Goal: Transaction & Acquisition: Subscribe to service/newsletter

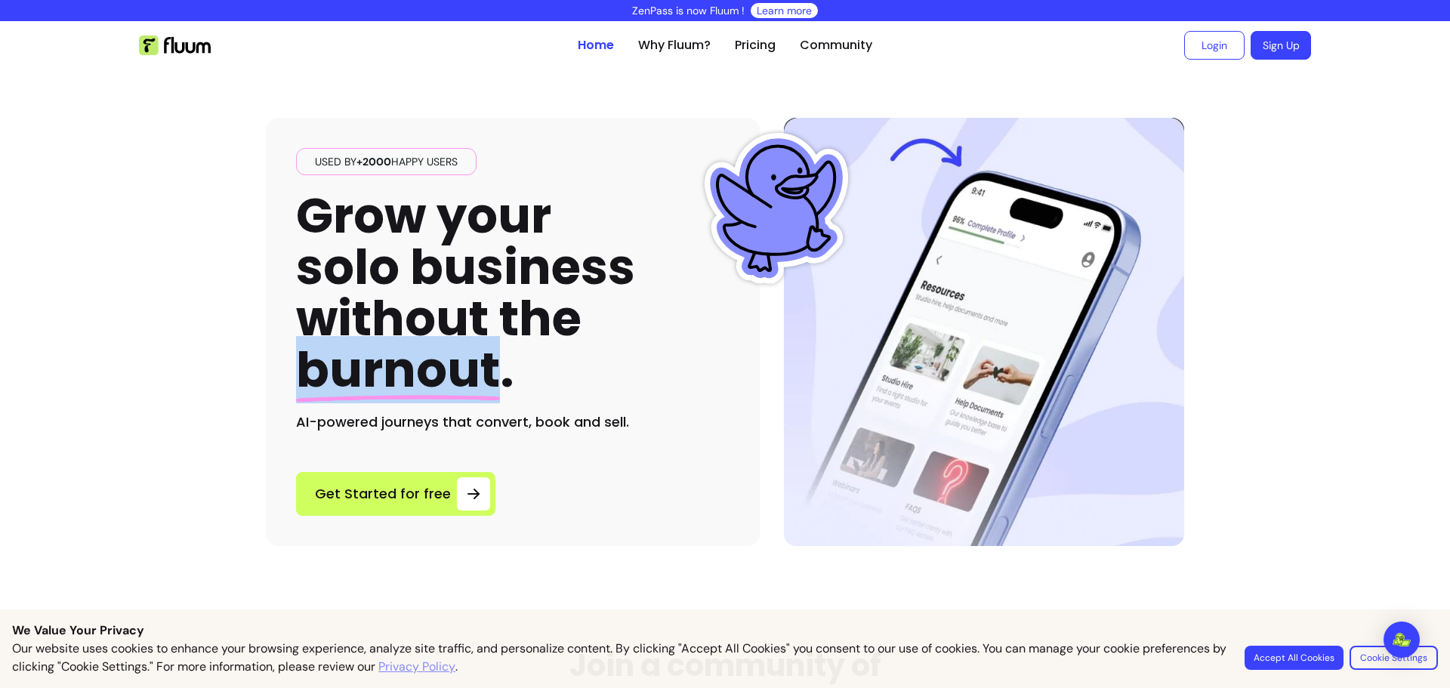
drag, startPoint x: 493, startPoint y: 375, endPoint x: 298, endPoint y: 344, distance: 198.1
click at [298, 344] on span "burnout" at bounding box center [398, 369] width 204 height 67
click at [1272, 662] on button "Accept All Cookies" at bounding box center [1294, 658] width 99 height 24
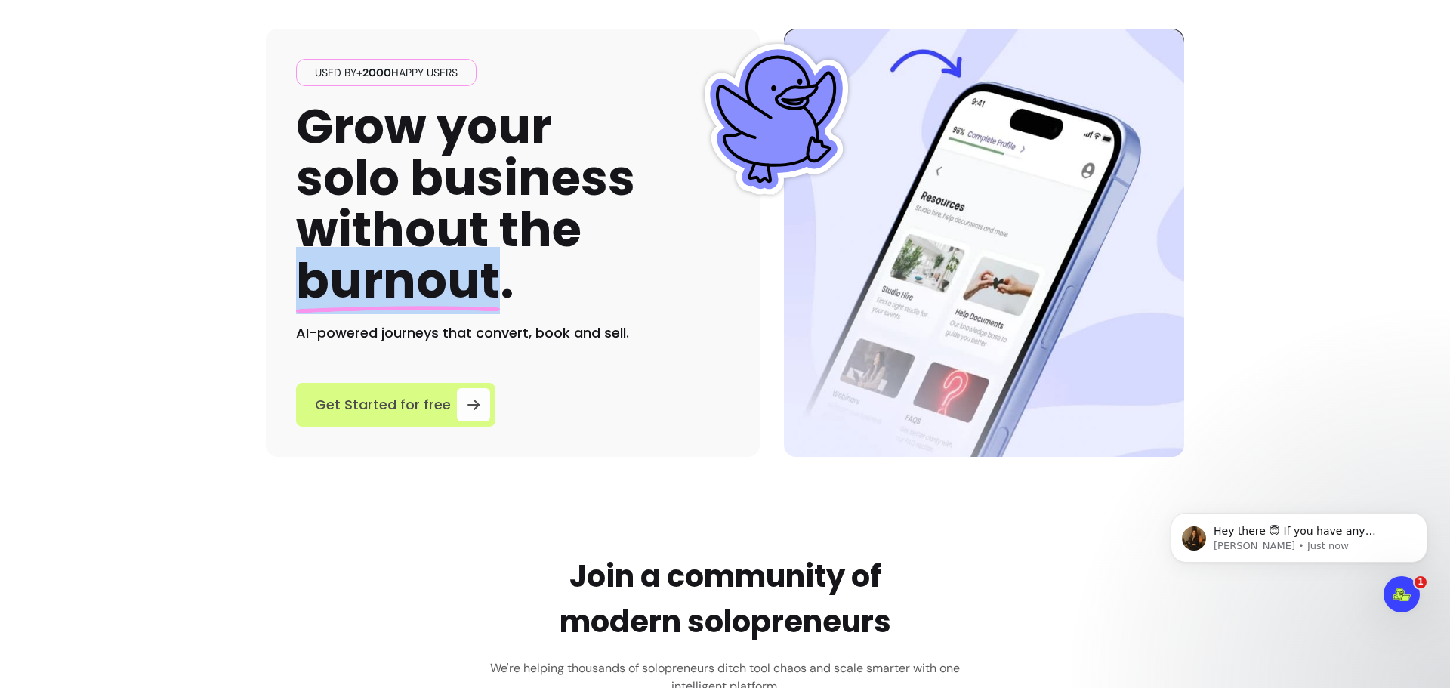
click at [398, 415] on span "Get Started for free" at bounding box center [383, 404] width 136 height 21
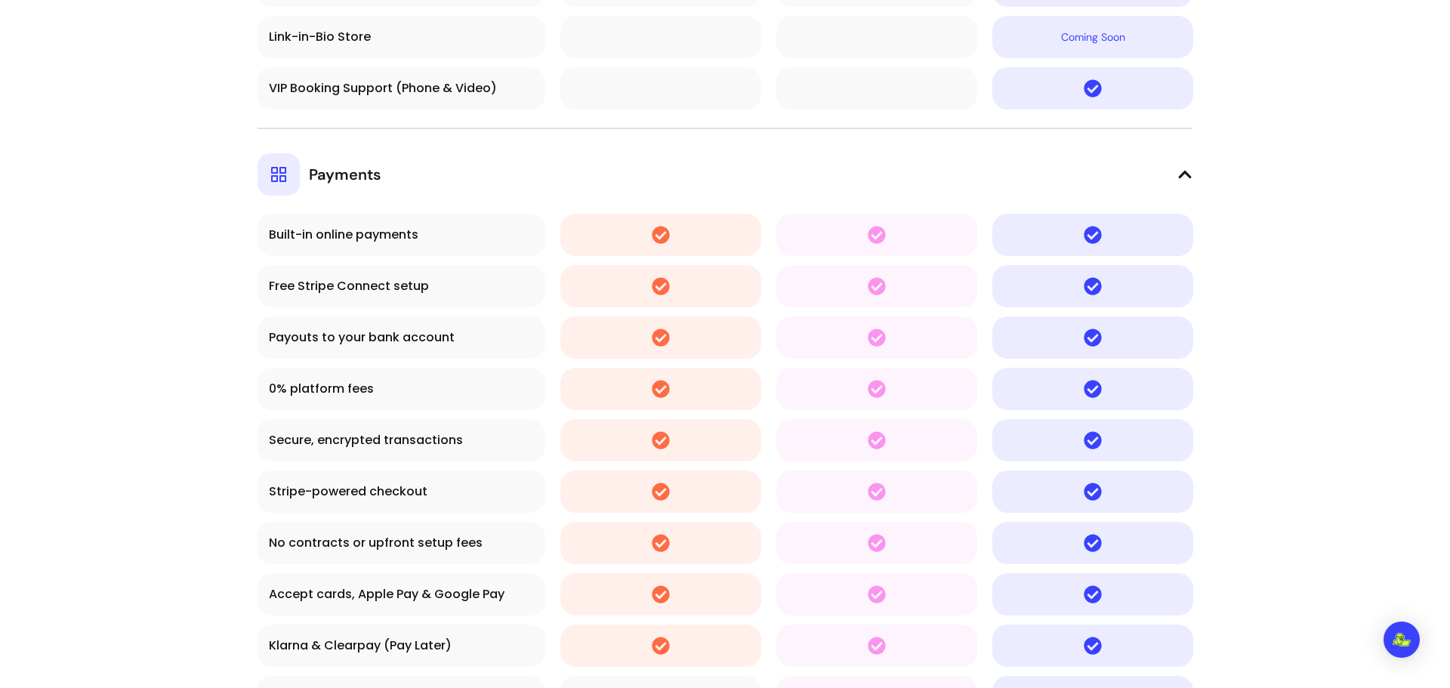
scroll to position [4391, 0]
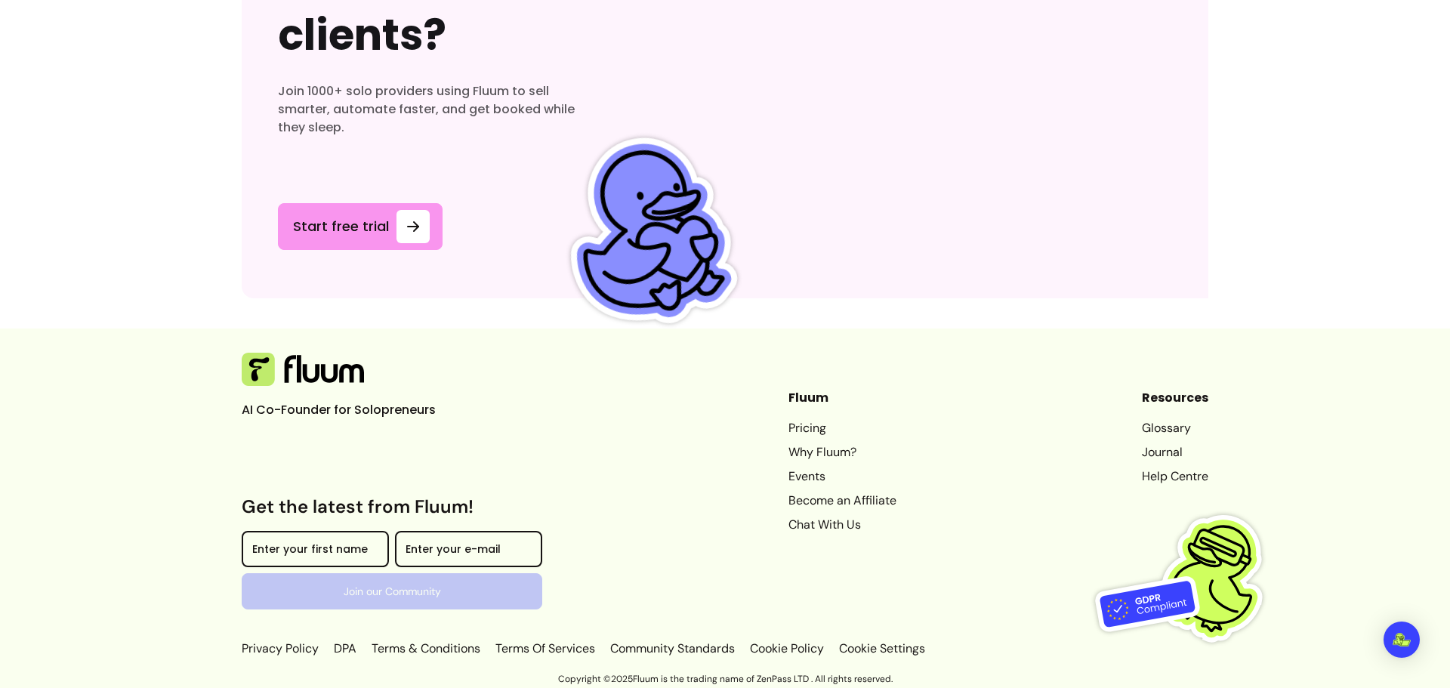
scroll to position [8048, 0]
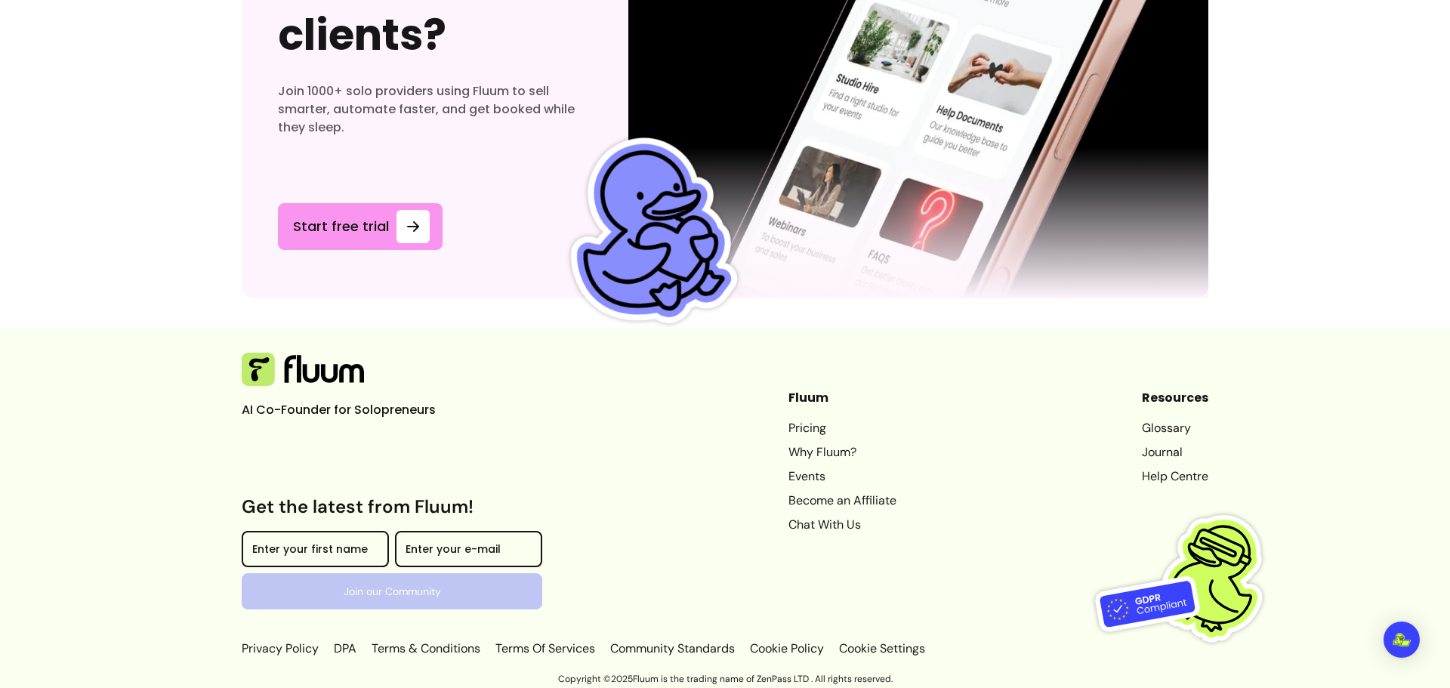
click at [520, 653] on link "Terms Of Services" at bounding box center [546, 649] width 106 height 18
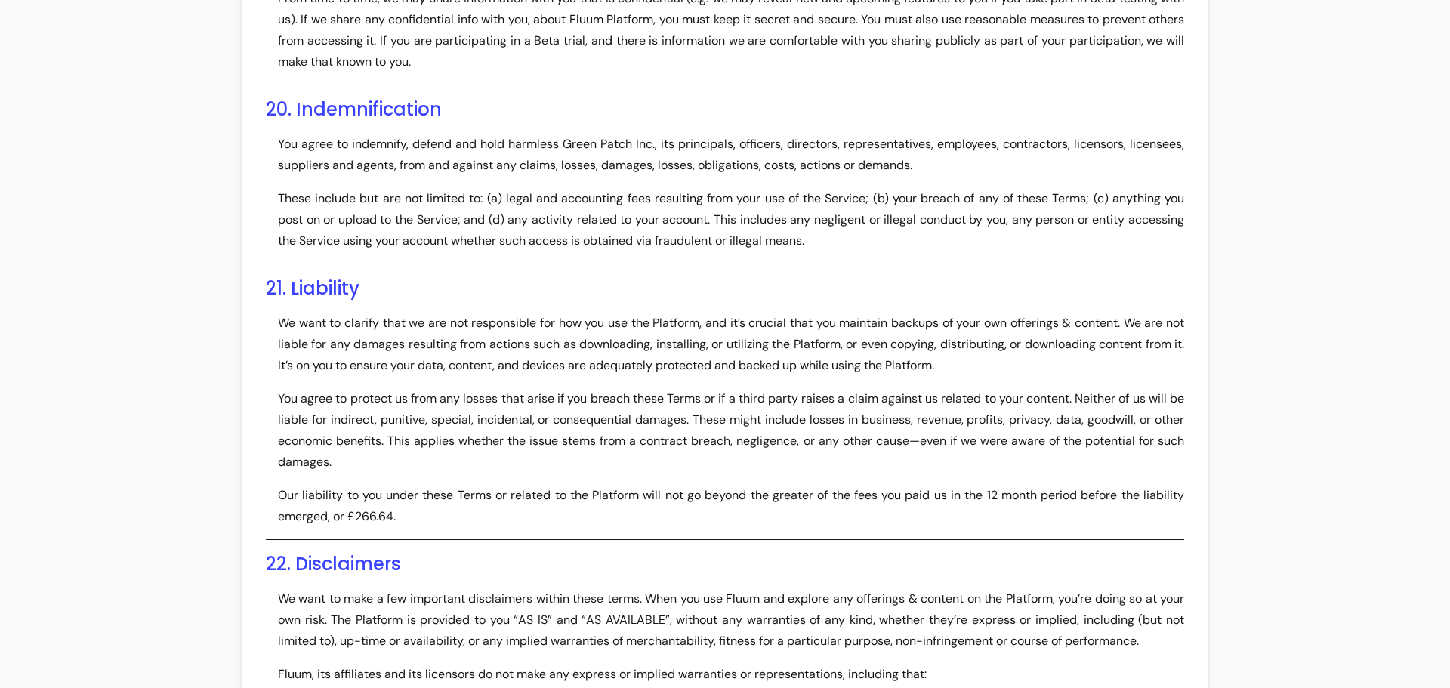
scroll to position [3137, 0]
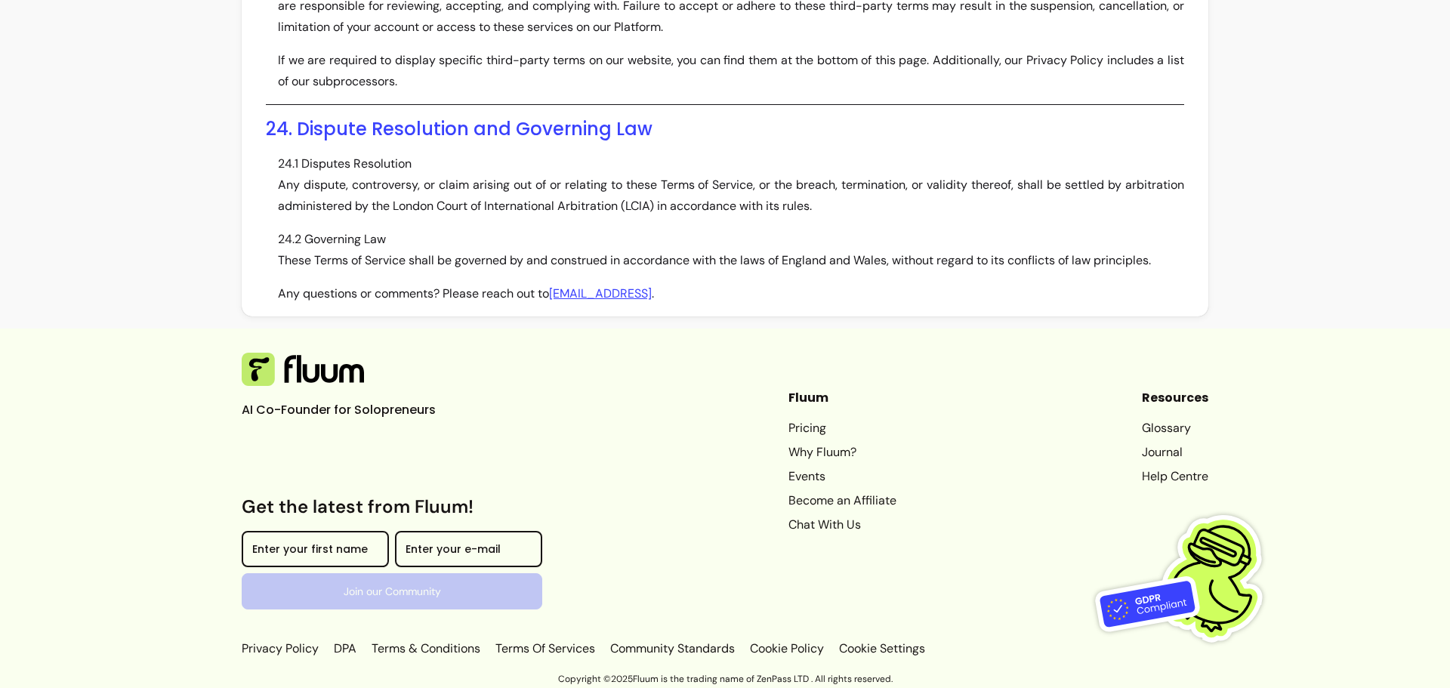
click at [447, 653] on link "Terms & Conditions" at bounding box center [426, 649] width 115 height 18
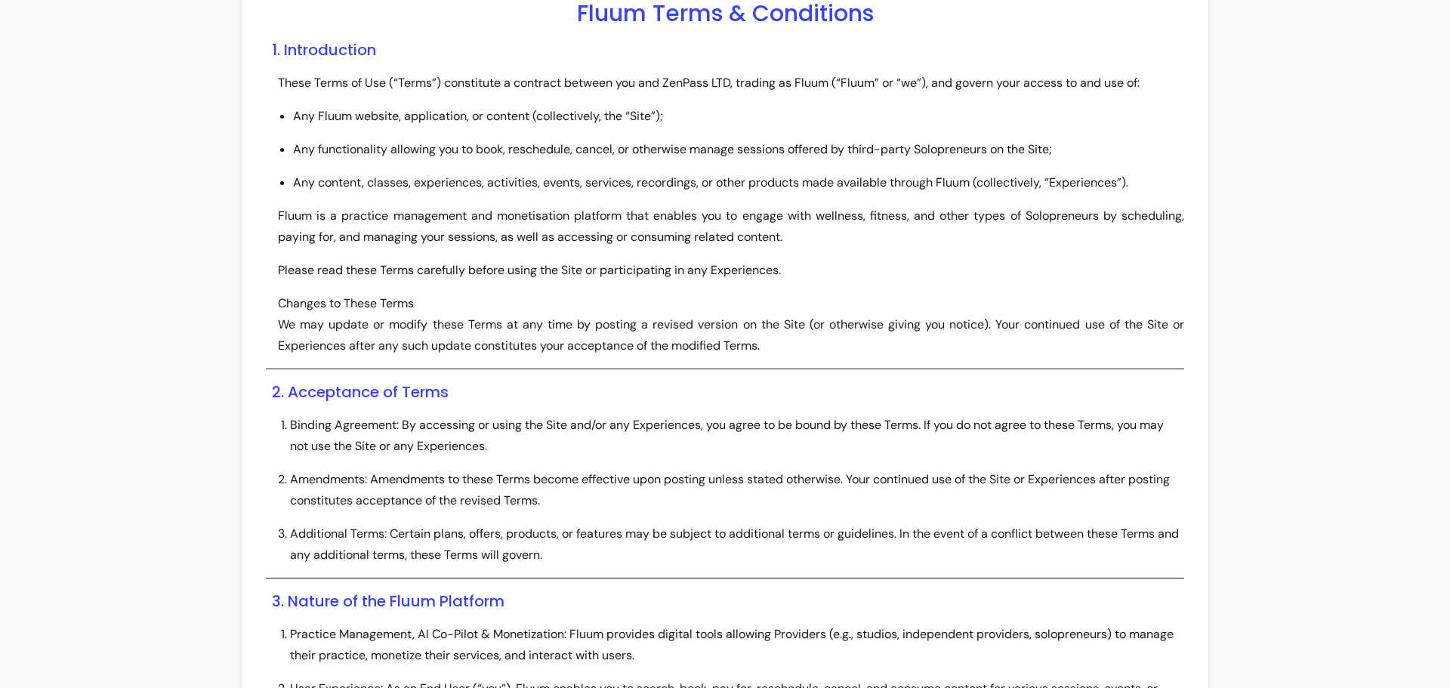
scroll to position [2584, 0]
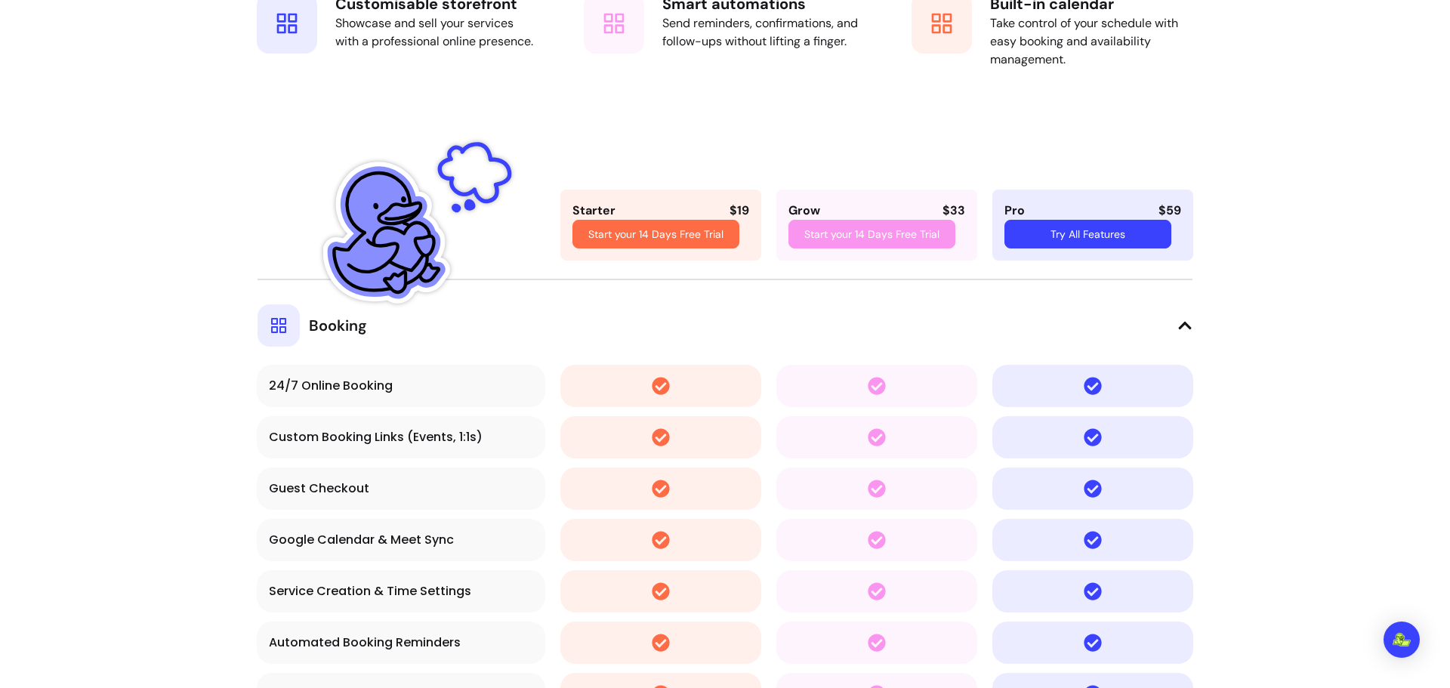
scroll to position [2622, 0]
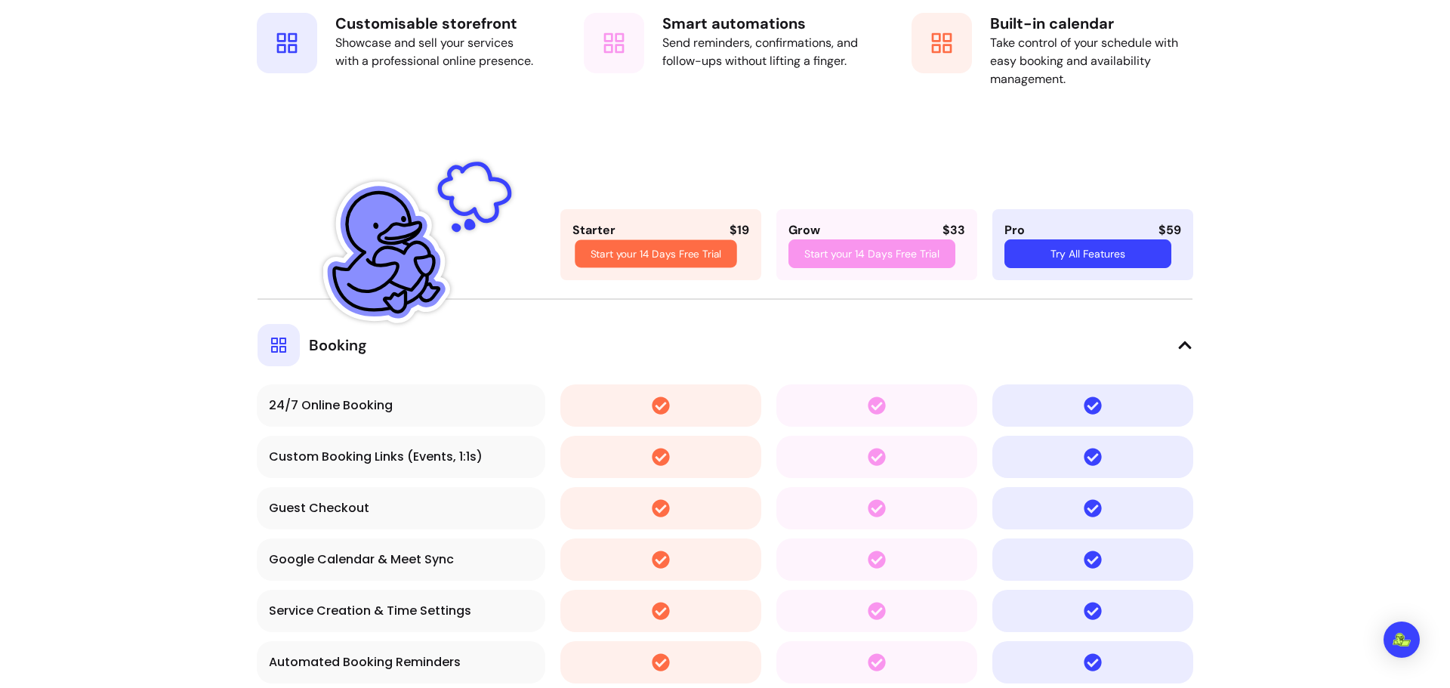
click at [615, 252] on link "Start your 14 Days Free Trial" at bounding box center [657, 254] width 162 height 28
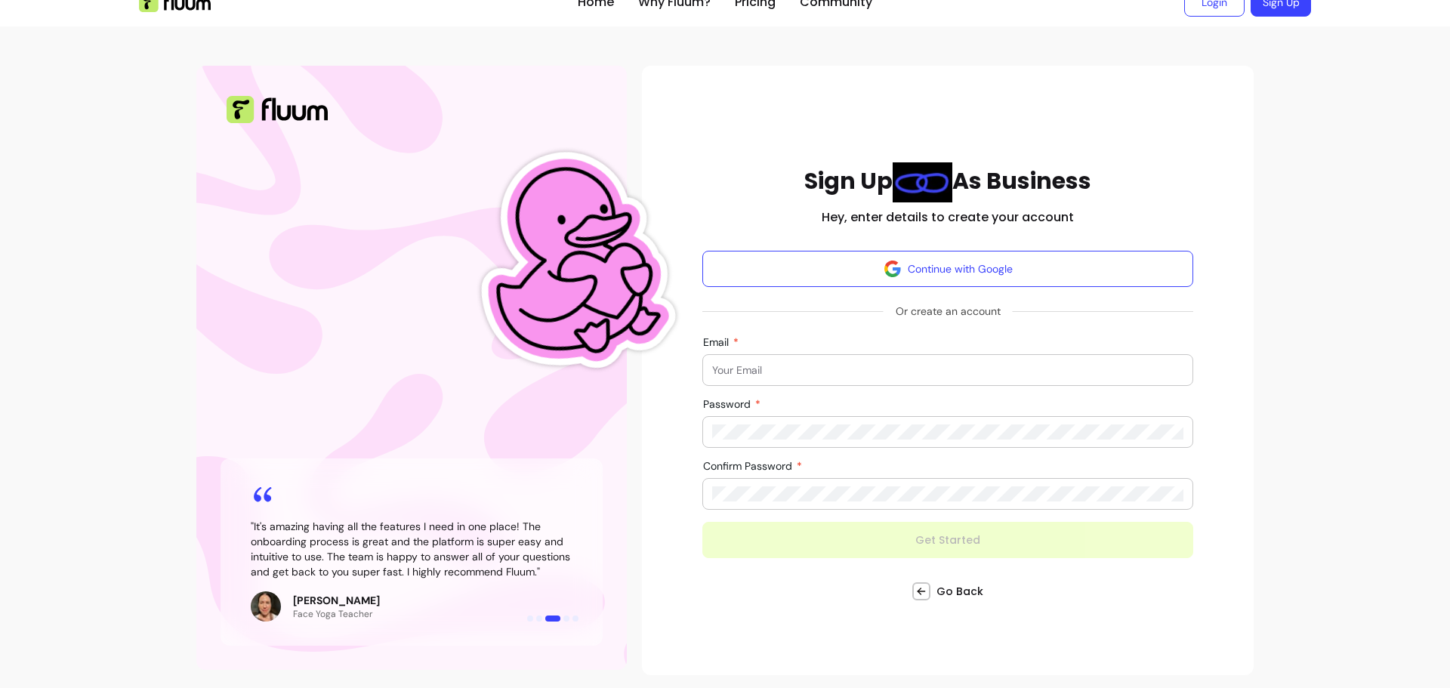
scroll to position [45, 0]
